Goal: Check status: Check status

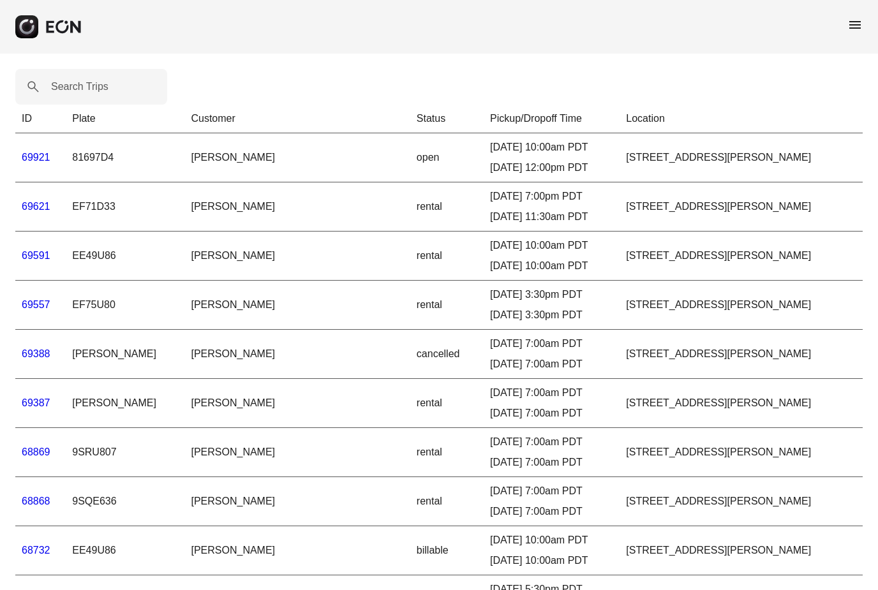
click at [853, 27] on span "menu" at bounding box center [855, 24] width 15 height 15
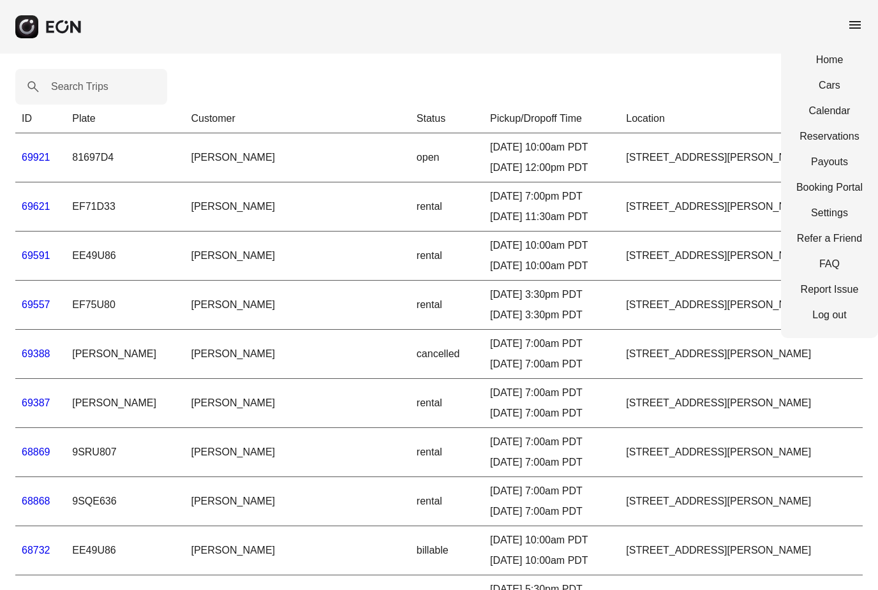
click at [829, 137] on link "Reservations" at bounding box center [830, 136] width 66 height 15
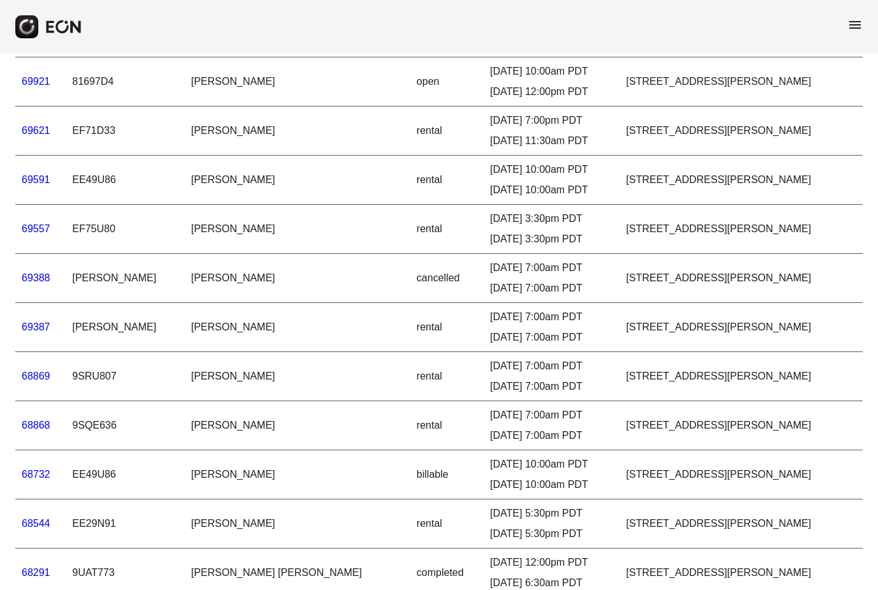
scroll to position [38, 0]
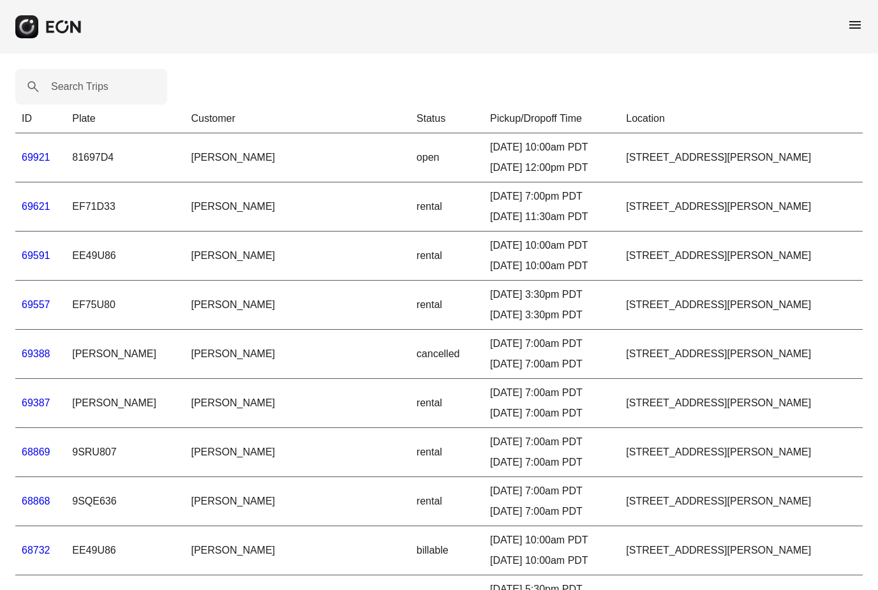
click at [854, 29] on span "menu" at bounding box center [855, 24] width 15 height 15
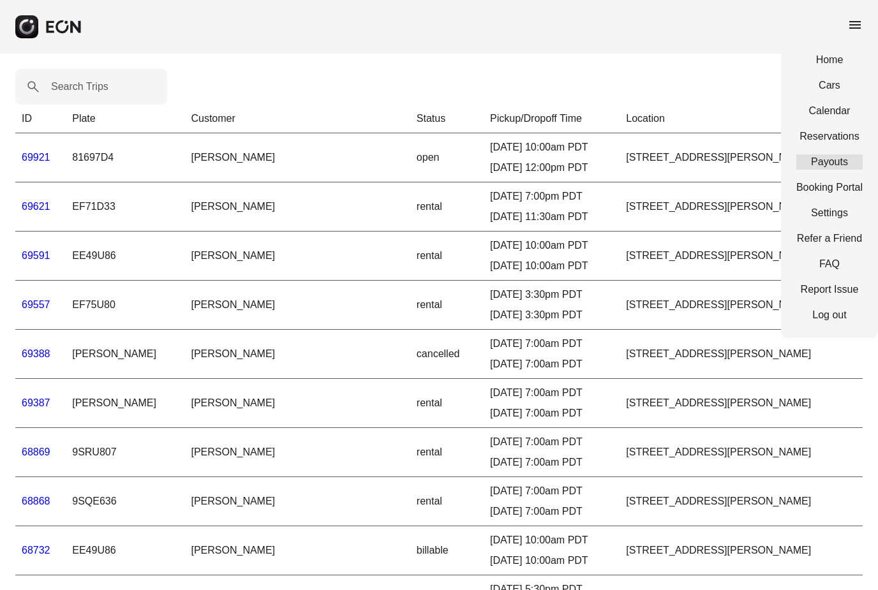
click at [813, 162] on link "Payouts" at bounding box center [830, 161] width 66 height 15
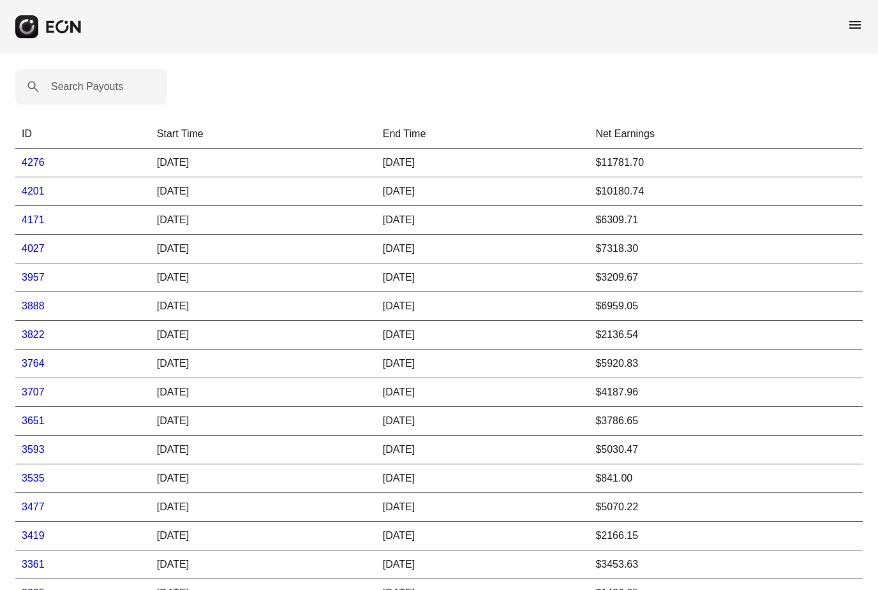
click at [33, 165] on link "4276" at bounding box center [33, 162] width 23 height 11
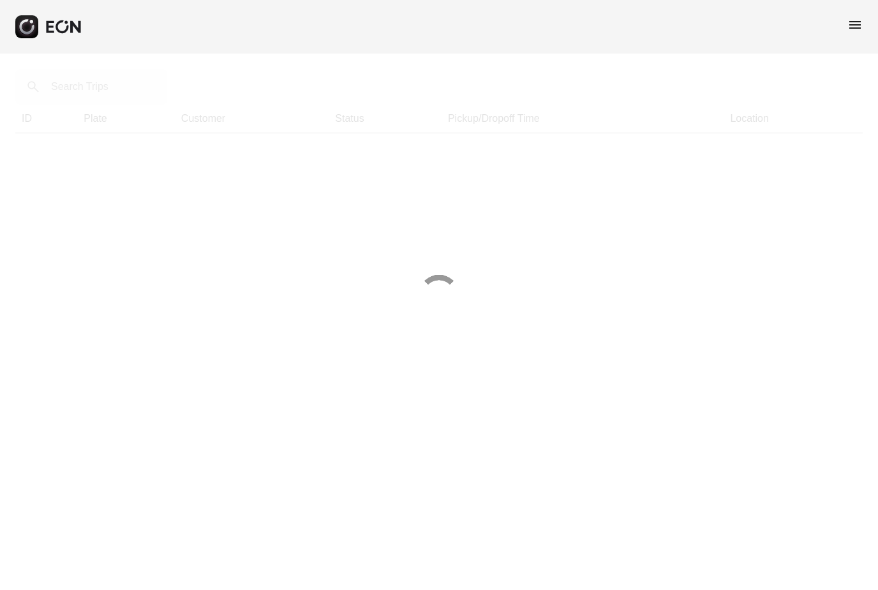
click at [859, 25] on span "menu" at bounding box center [855, 24] width 15 height 15
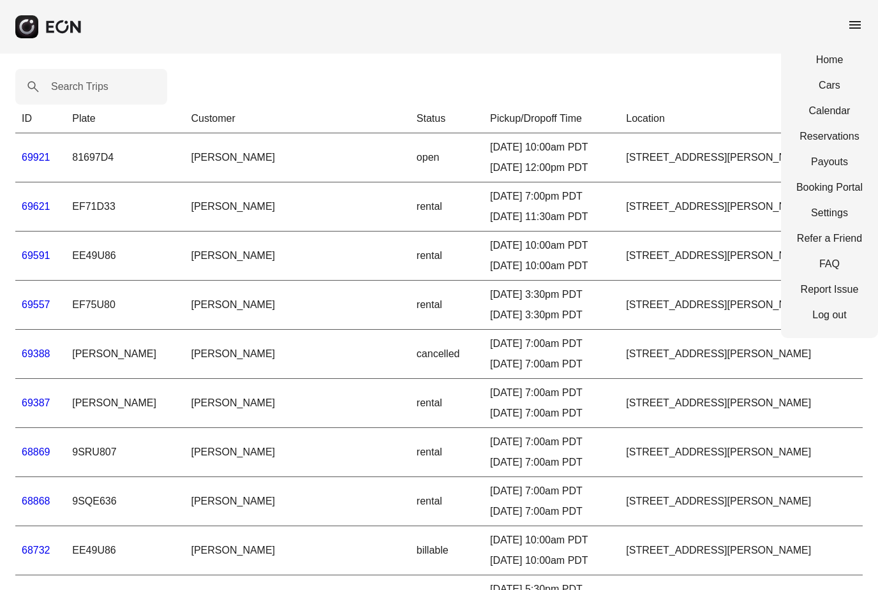
click at [816, 168] on link "Payouts" at bounding box center [830, 161] width 66 height 15
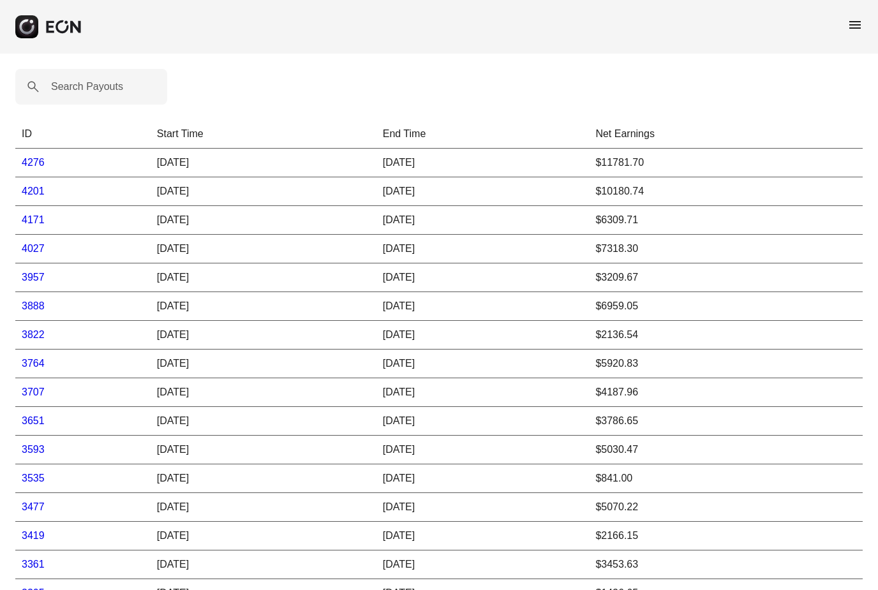
click at [26, 191] on link "4201" at bounding box center [33, 191] width 23 height 11
